Goal: Task Accomplishment & Management: Manage account settings

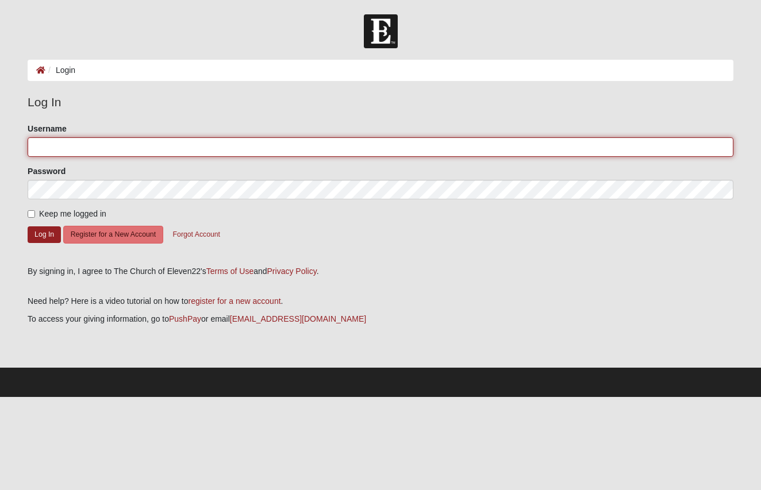
type input "jrshaw"
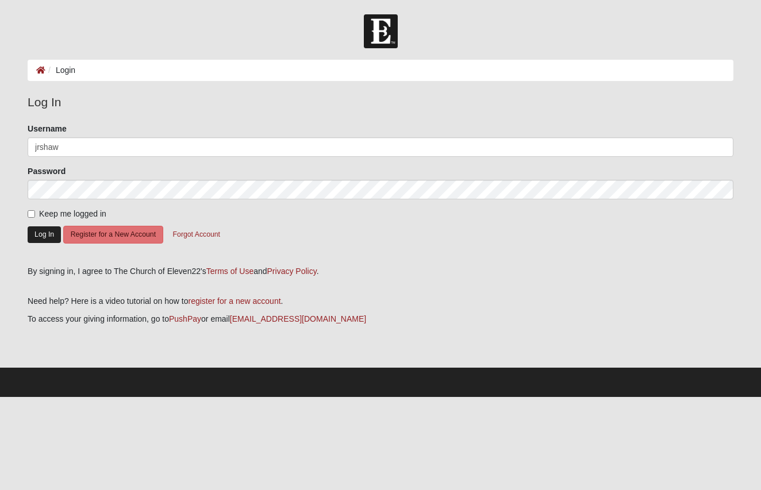
click at [41, 234] on button "Log In" at bounding box center [44, 234] width 33 height 17
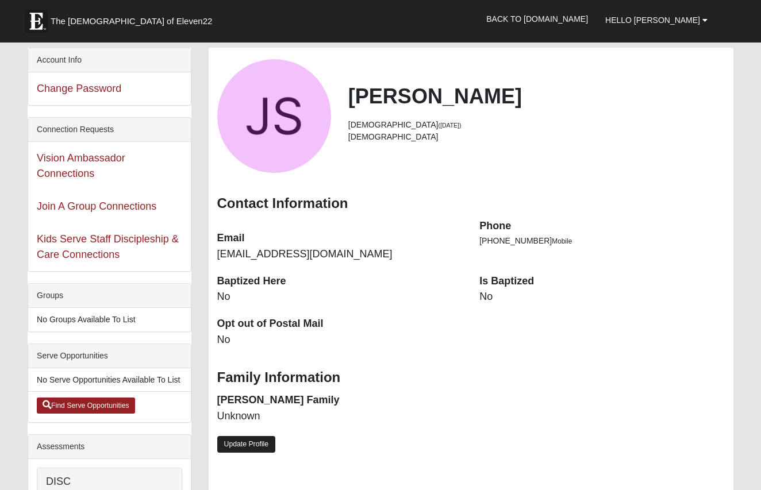
click at [256, 437] on link "Update Profile" at bounding box center [246, 444] width 59 height 17
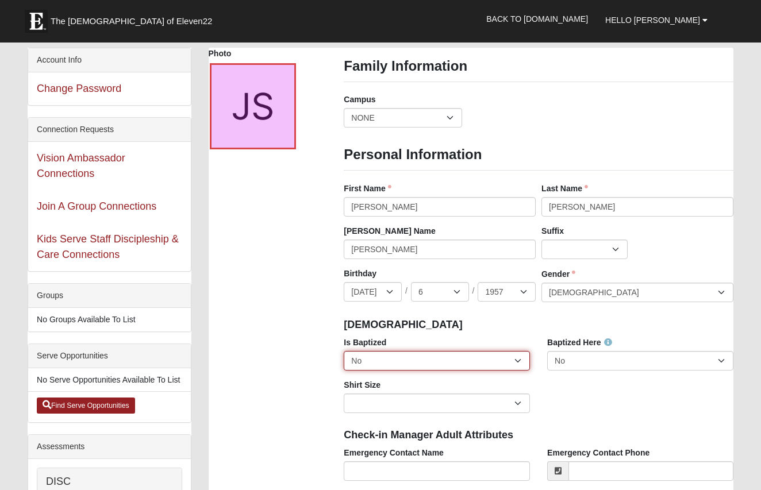
select select "True"
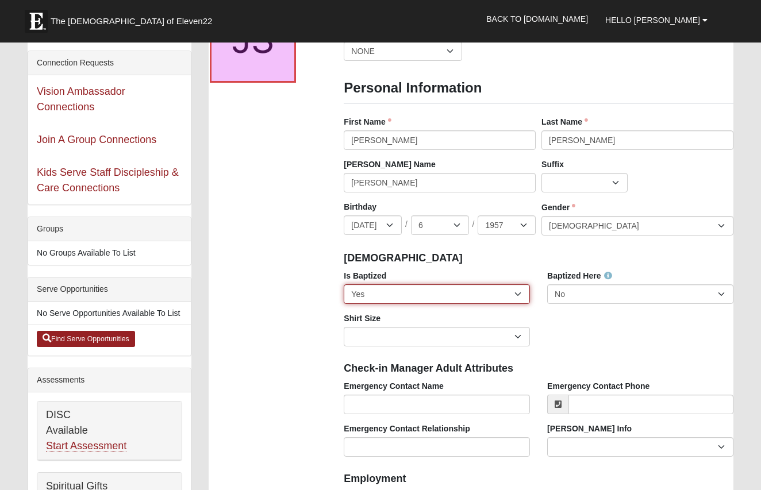
scroll to position [61, 0]
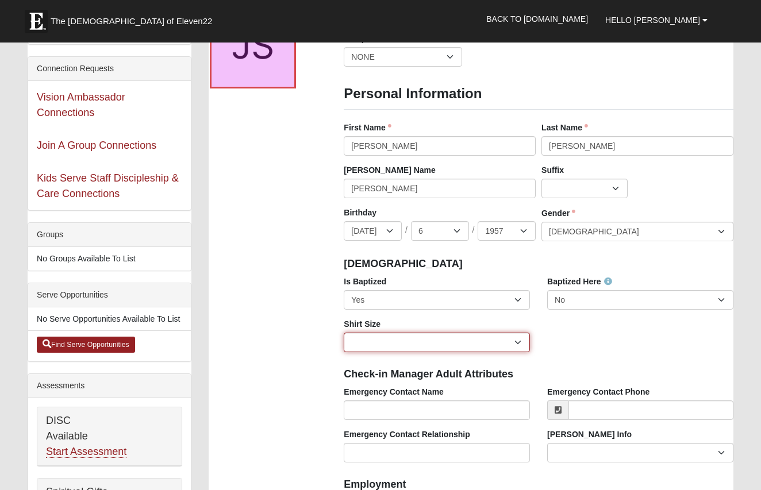
select select "Adult Large"
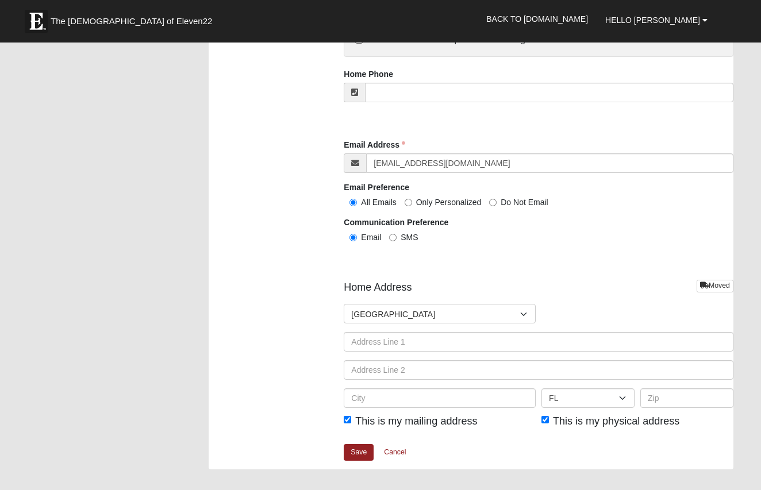
scroll to position [1162, 0]
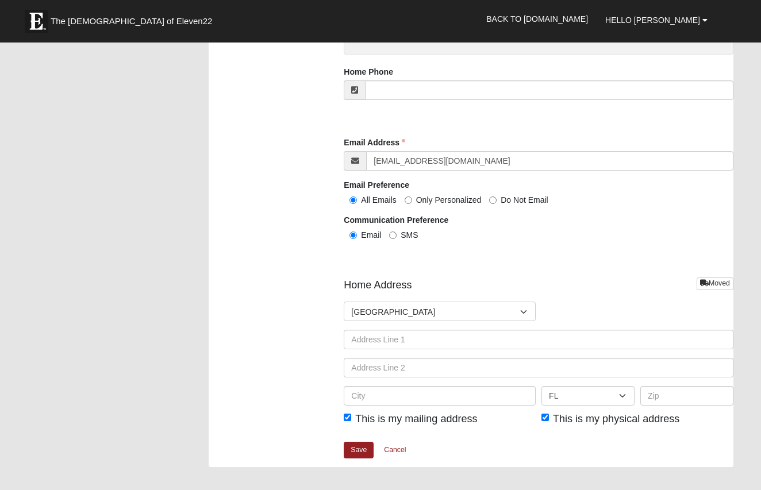
click at [393, 232] on input "SMS" at bounding box center [392, 235] width 7 height 7
radio input "true"
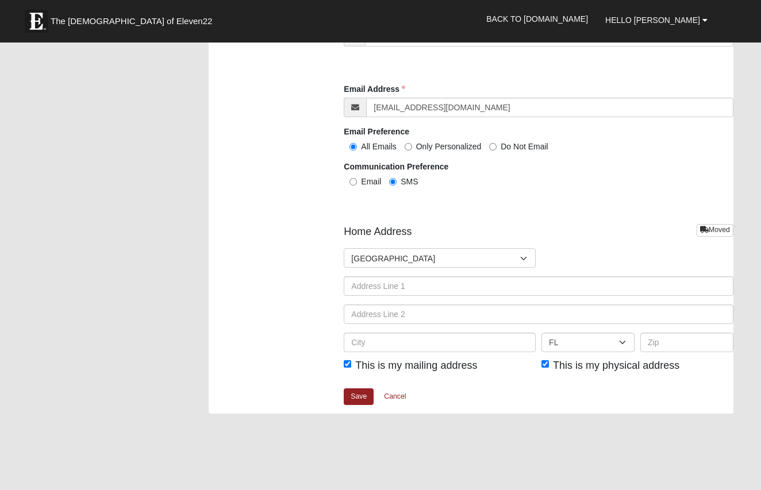
scroll to position [1221, 0]
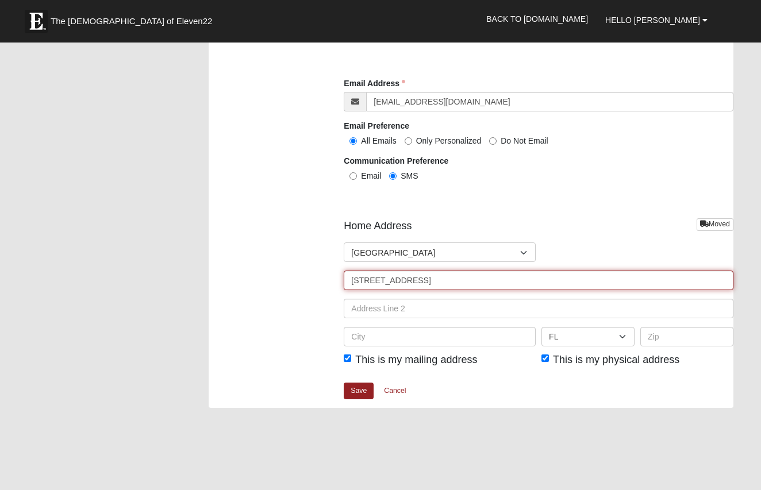
type input "8111 Charrington Forest Blvd"
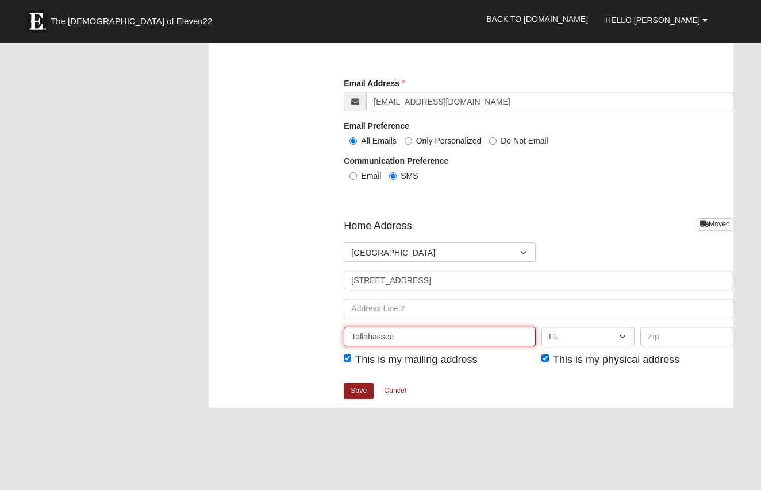
type input "Tallahassee"
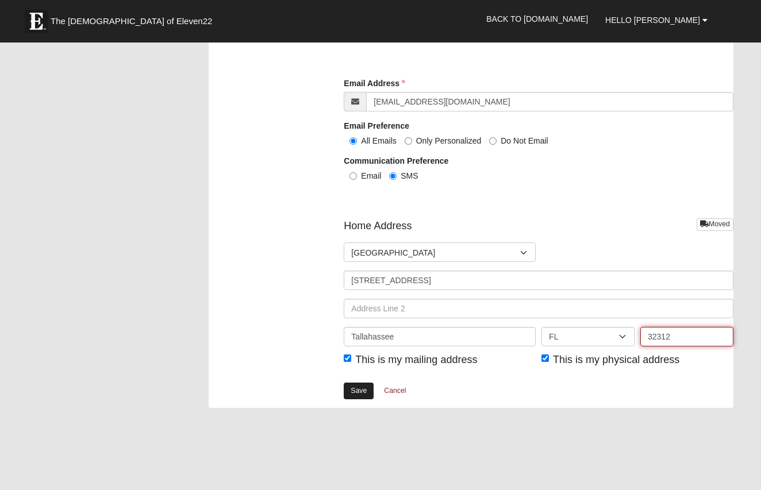
type input "32312"
click at [356, 390] on link "Save" at bounding box center [359, 391] width 30 height 17
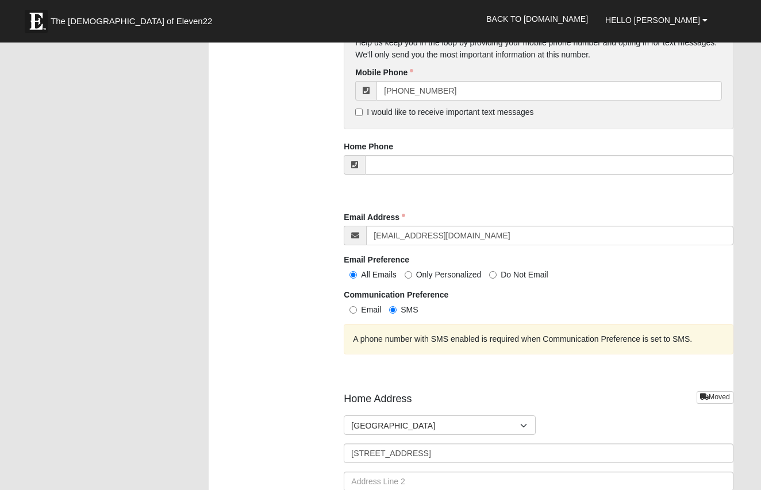
scroll to position [1070, 0]
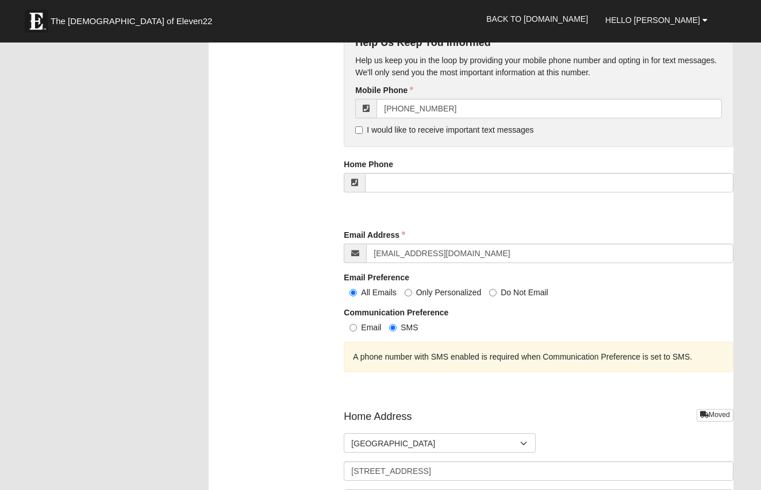
click at [359, 126] on input "I would like to receive important text messages" at bounding box center [358, 129] width 7 height 7
checkbox input "true"
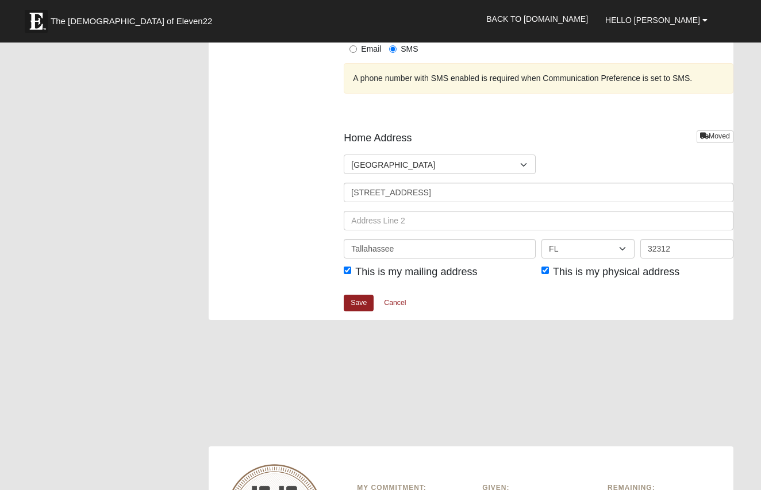
scroll to position [1355, 0]
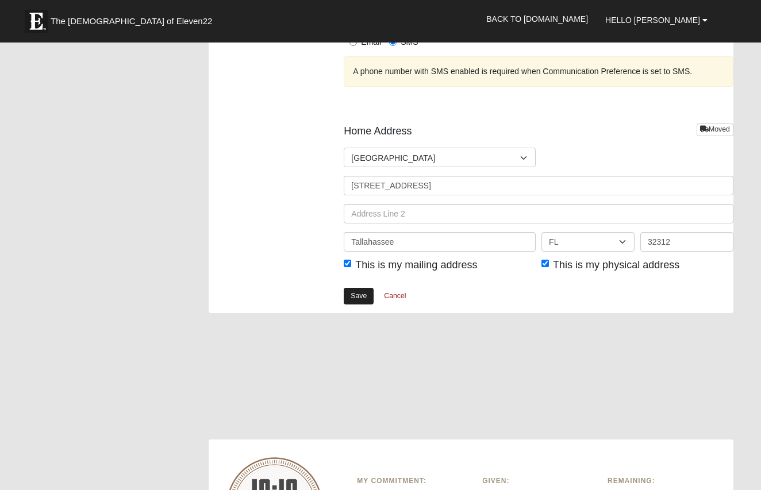
click at [362, 291] on link "Save" at bounding box center [359, 296] width 30 height 17
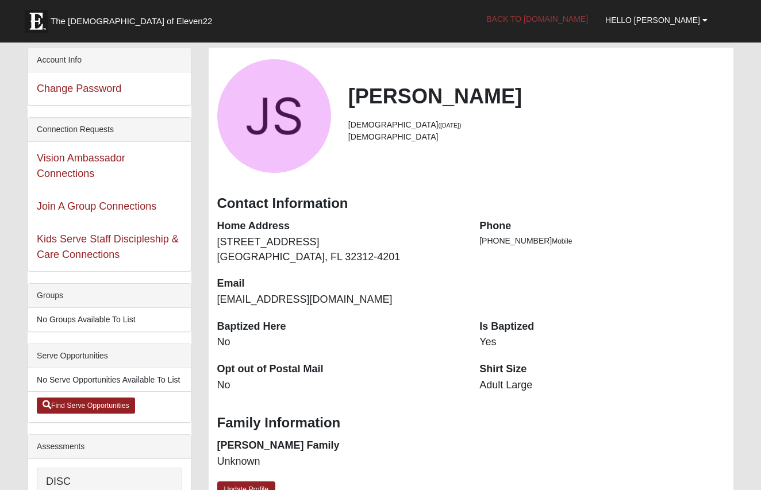
click at [581, 20] on link "Back to [DOMAIN_NAME]" at bounding box center [537, 19] width 119 height 29
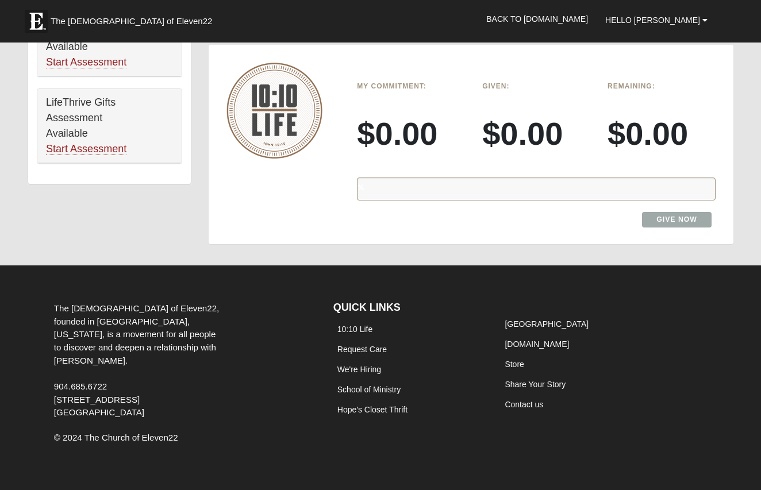
scroll to position [735, 0]
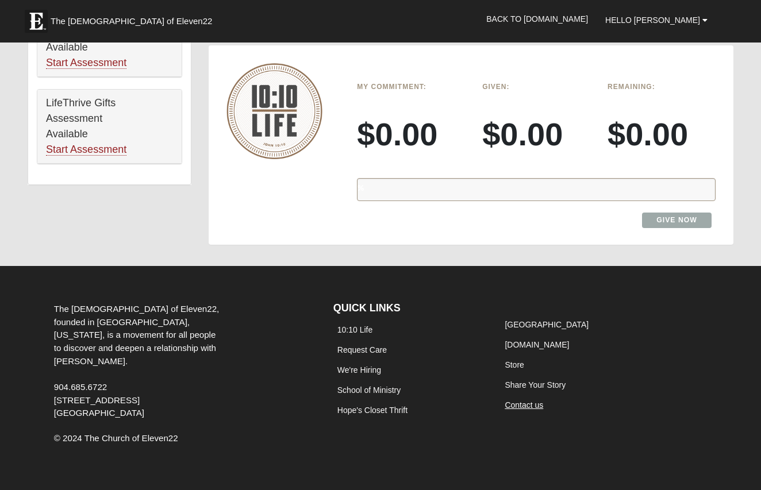
click at [522, 401] on link "Contact us" at bounding box center [524, 405] width 39 height 9
